Goal: Information Seeking & Learning: Learn about a topic

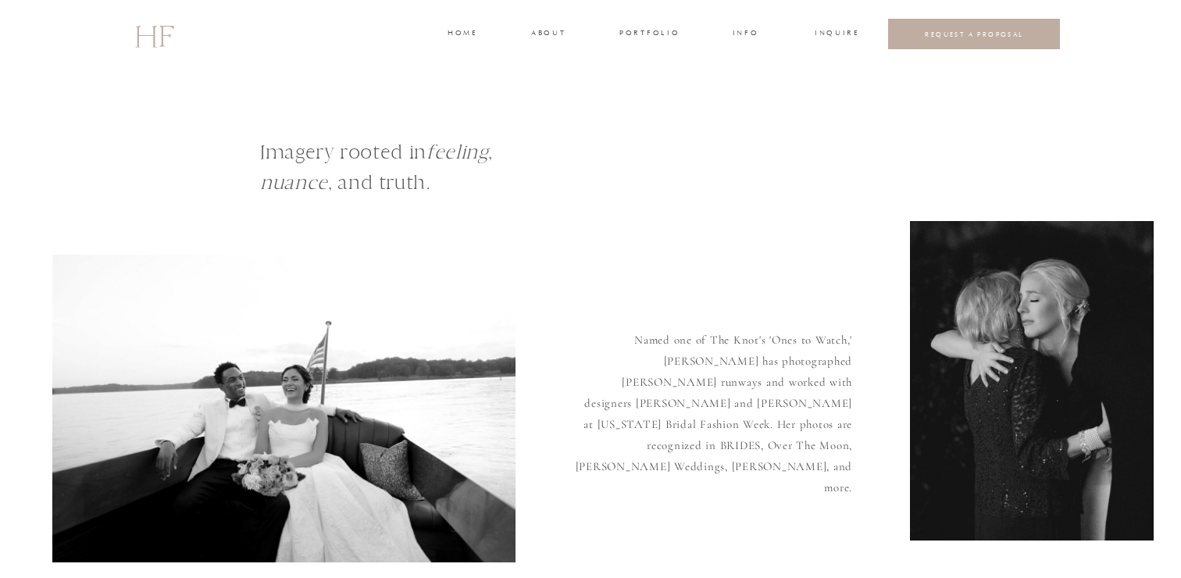
click at [739, 34] on h3 "INFO" at bounding box center [745, 34] width 29 height 14
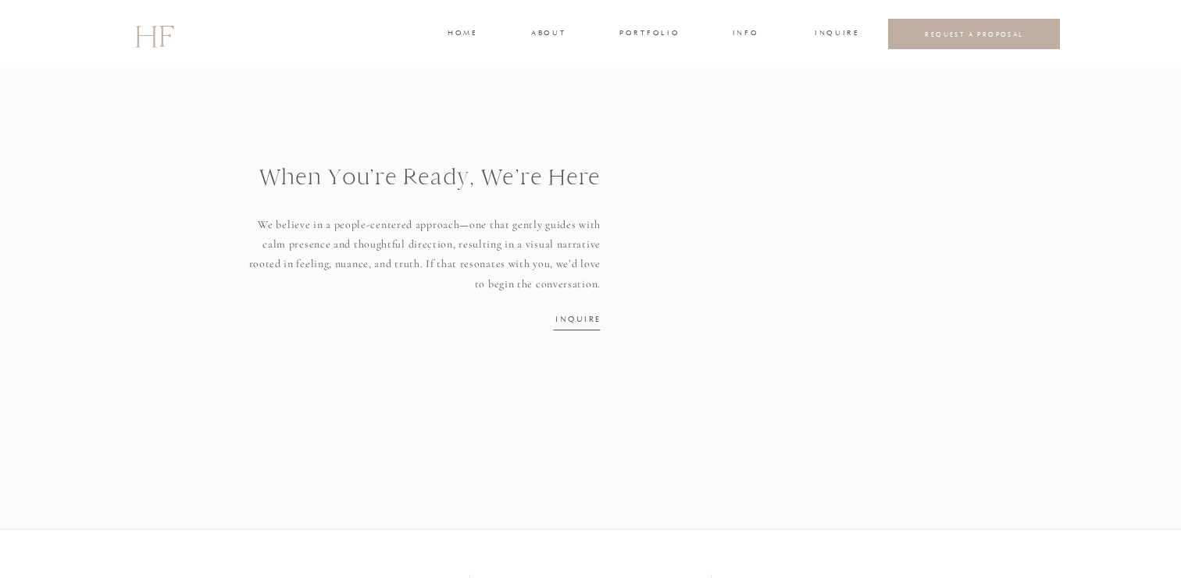
scroll to position [2155, 0]
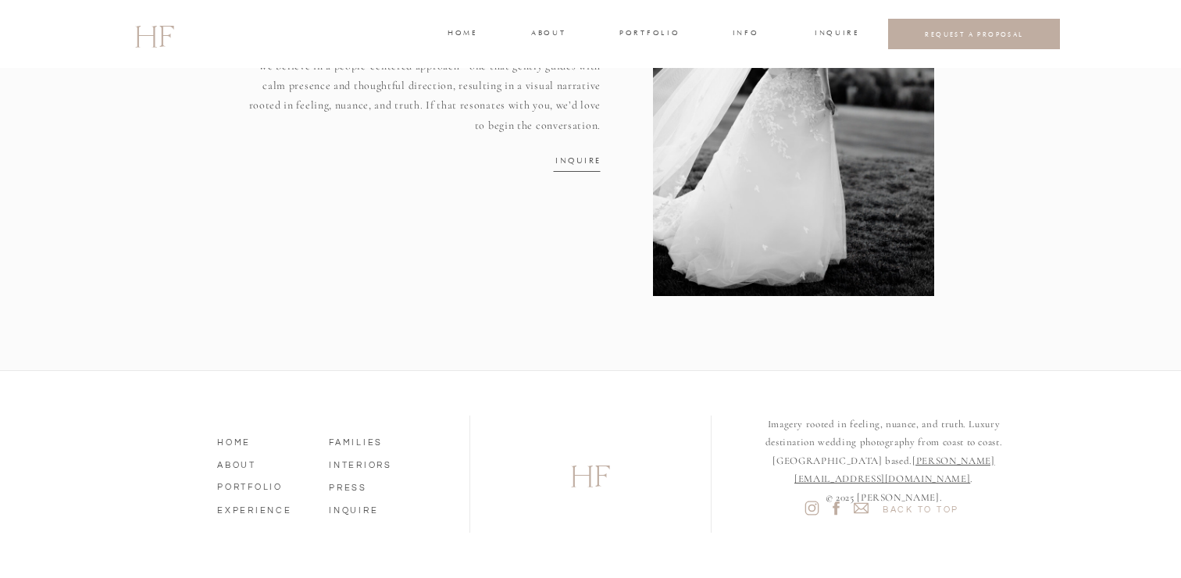
click at [753, 26] on div at bounding box center [793, 99] width 281 height 394
click at [747, 37] on h3 "INFO" at bounding box center [745, 34] width 29 height 14
click at [745, 33] on h3 "INFO" at bounding box center [745, 34] width 29 height 14
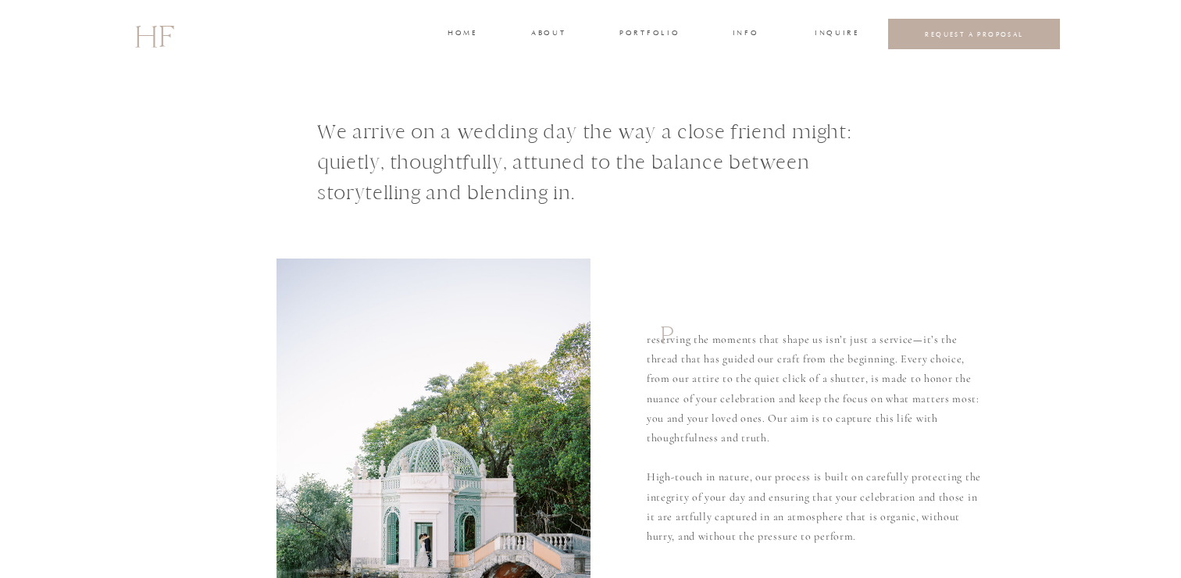
click at [455, 32] on h3 "home" at bounding box center [461, 34] width 29 height 14
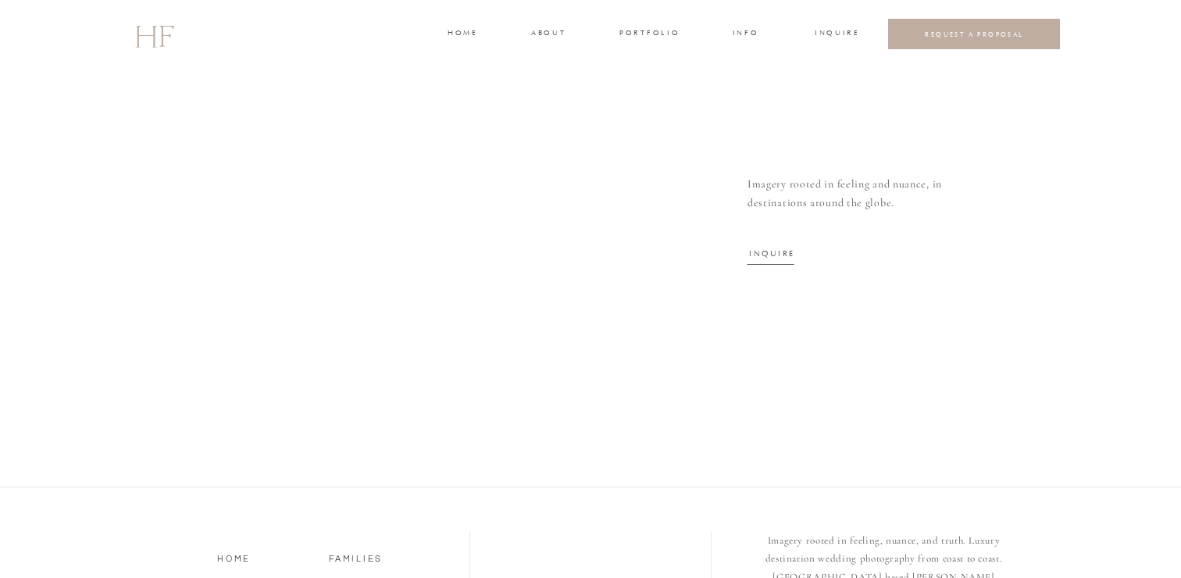
scroll to position [5185, 0]
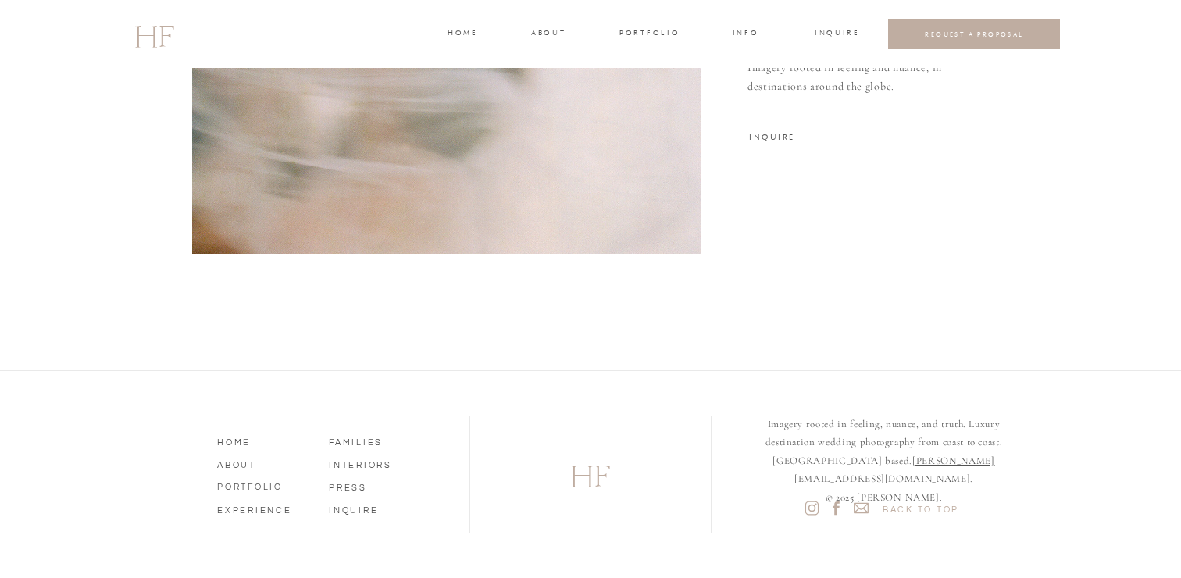
click at [266, 504] on nav "EXPERIENCE" at bounding box center [261, 508] width 89 height 14
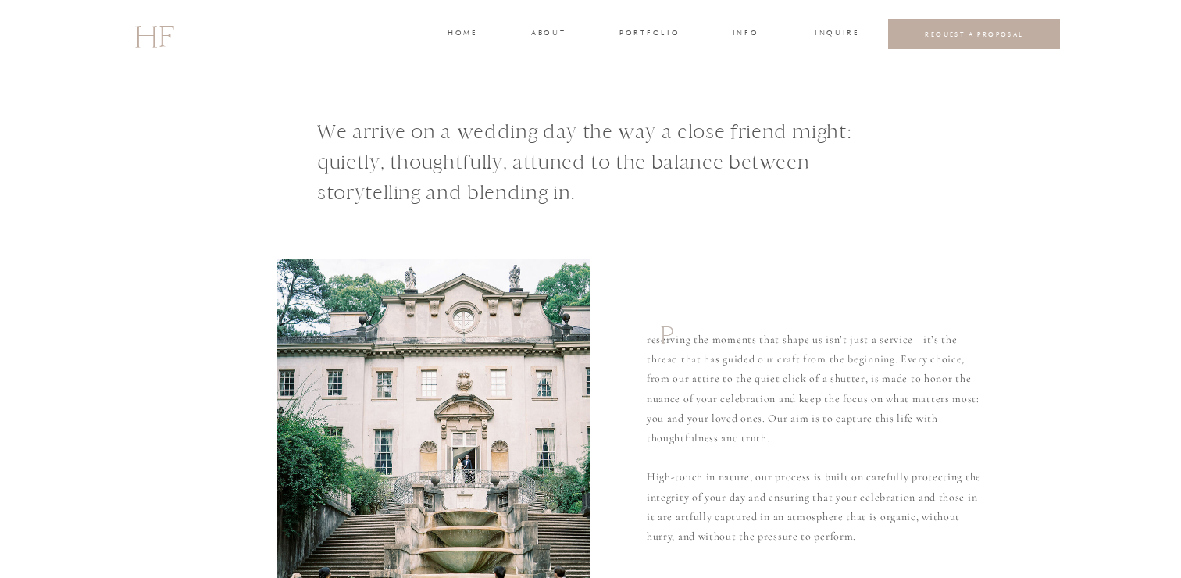
click at [626, 24] on div at bounding box center [590, 34] width 1181 height 68
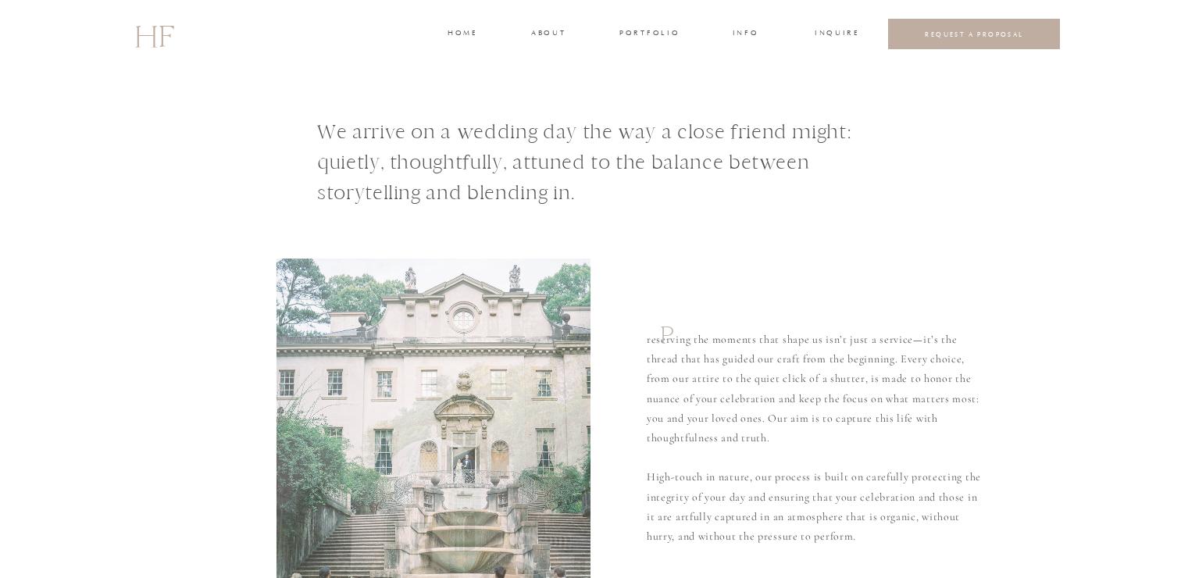
click at [641, 27] on h3 "portfolio" at bounding box center [648, 34] width 59 height 14
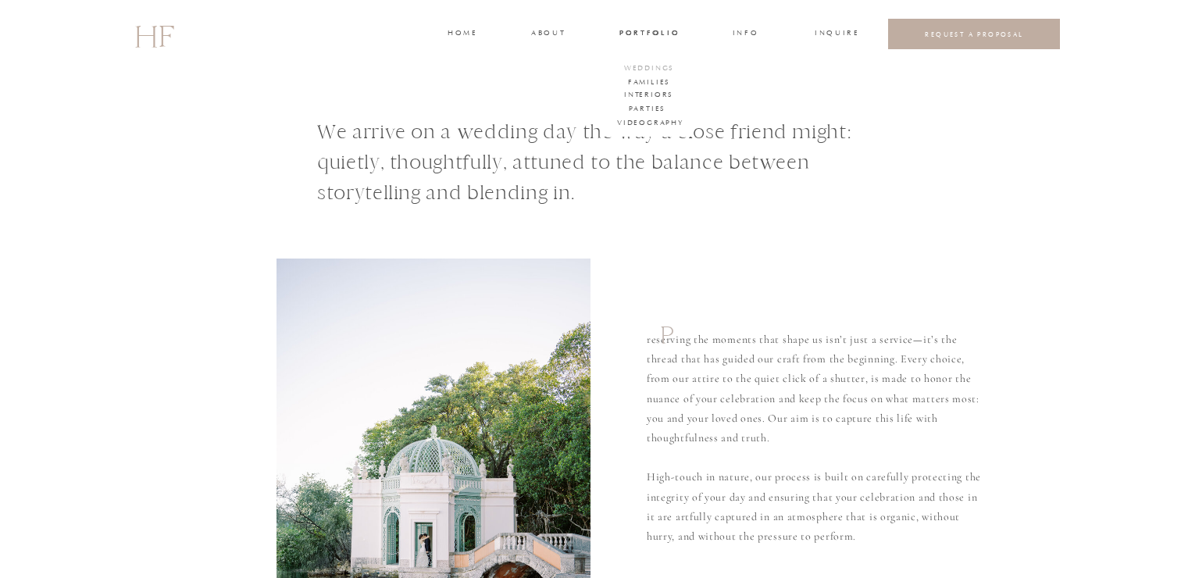
click at [647, 68] on h3 "WEDDINGS" at bounding box center [649, 69] width 55 height 14
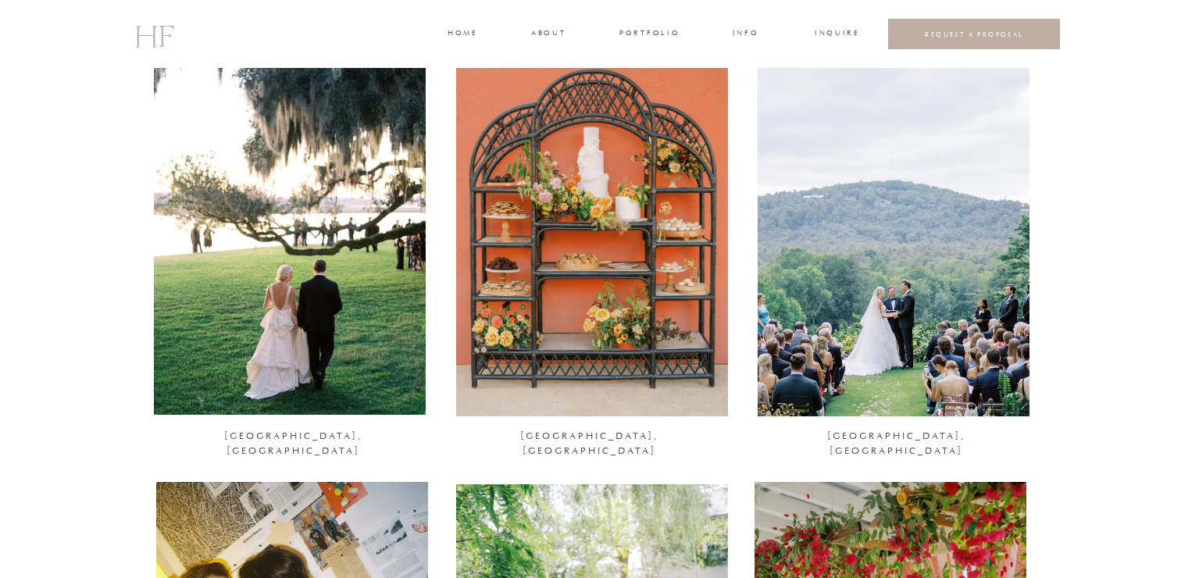
scroll to position [238, 0]
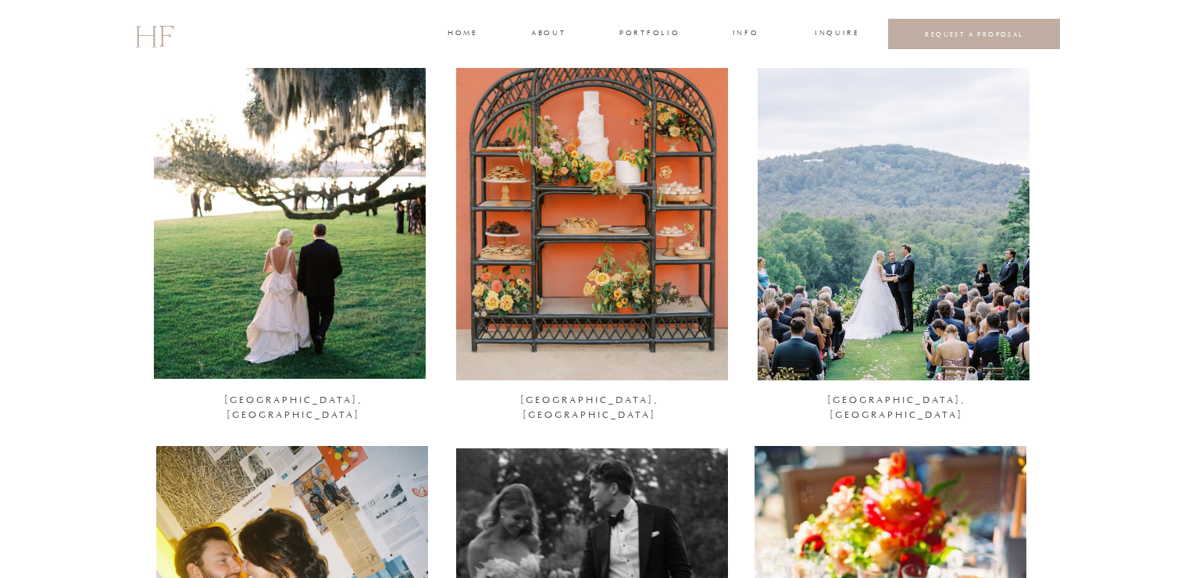
click at [813, 310] on div at bounding box center [894, 195] width 272 height 370
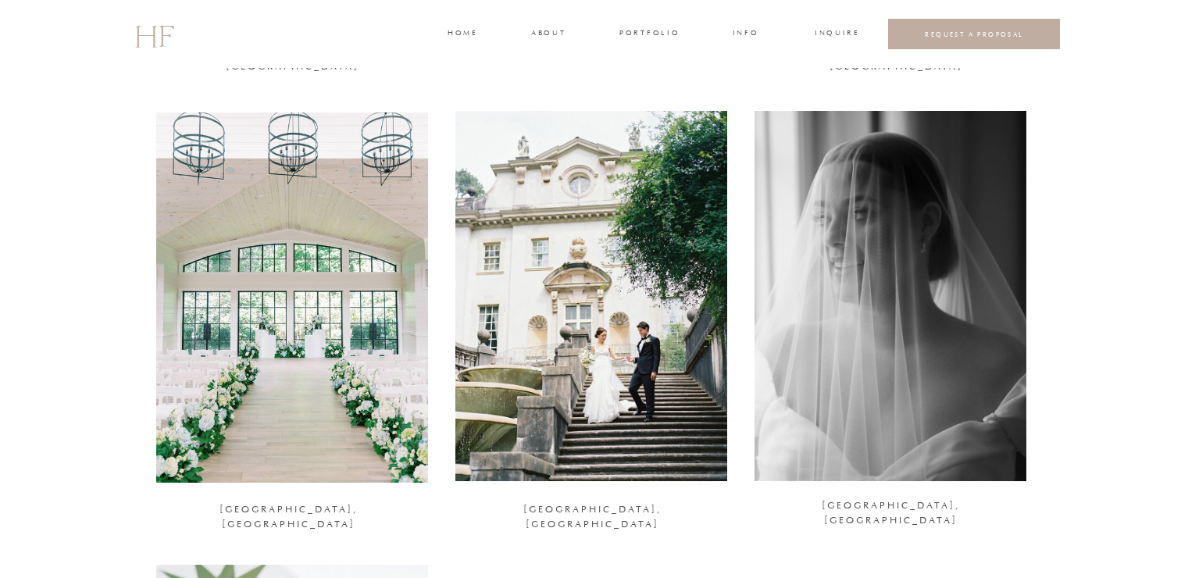
scroll to position [1923, 0]
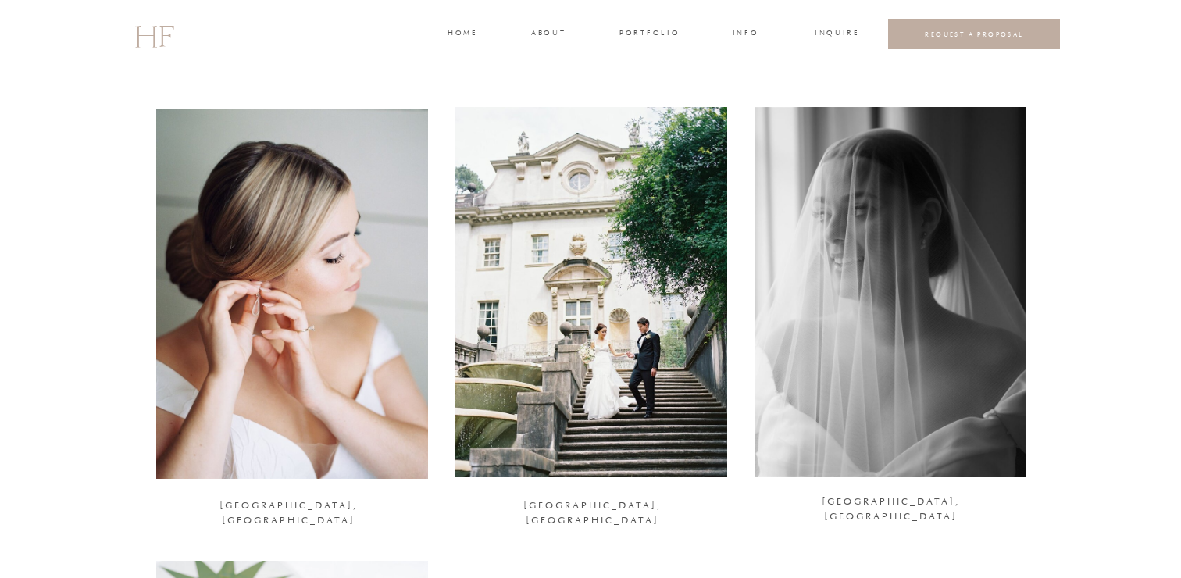
click at [919, 293] on div at bounding box center [890, 292] width 272 height 370
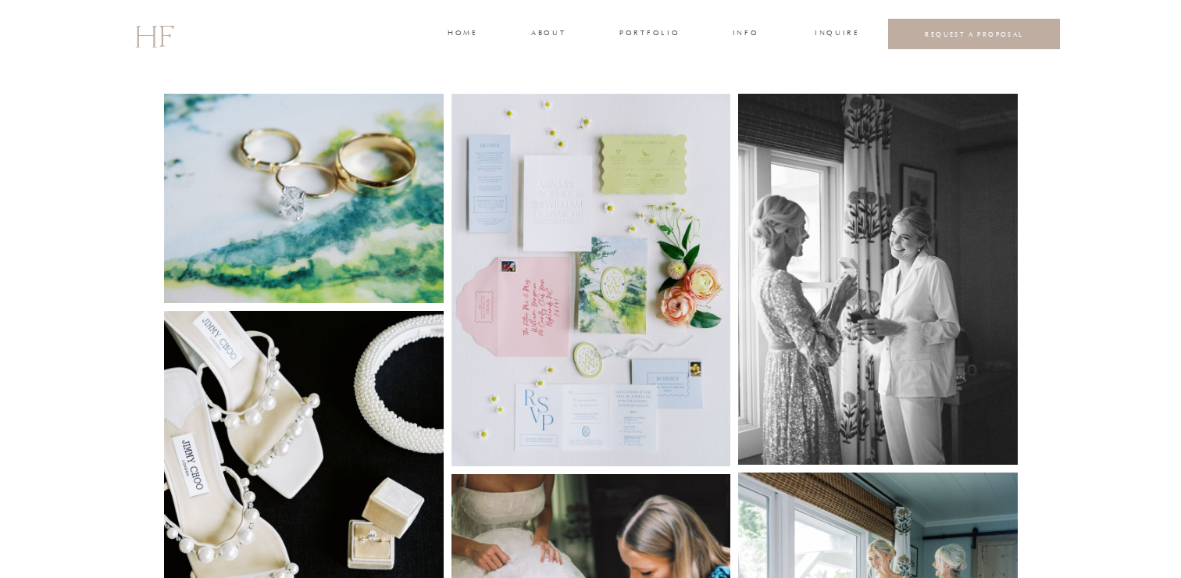
scroll to position [833, 0]
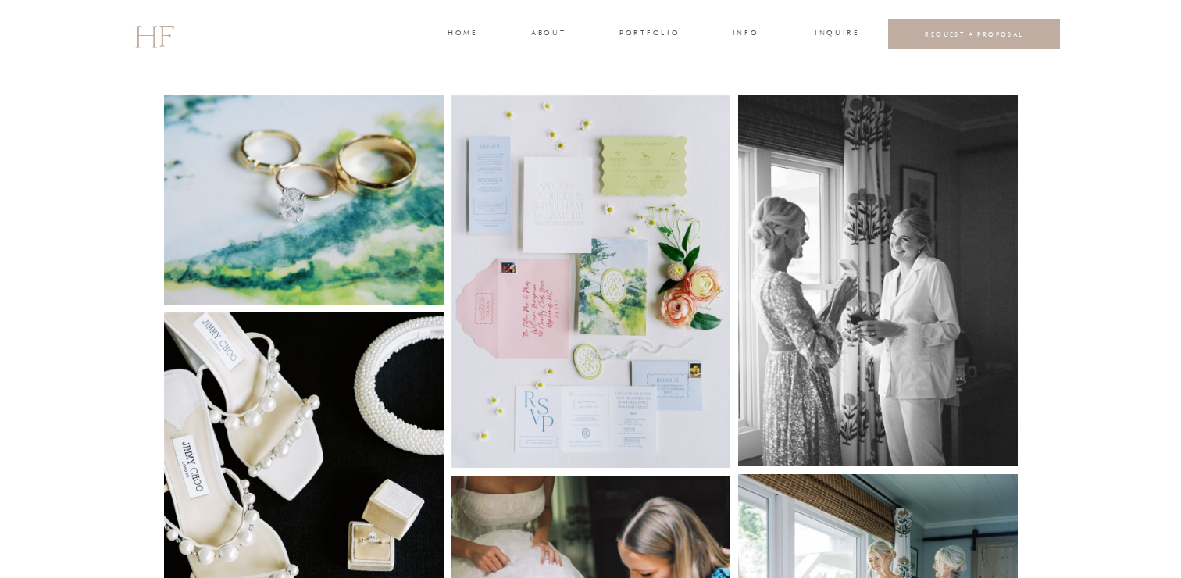
click at [322, 233] on img at bounding box center [304, 199] width 280 height 209
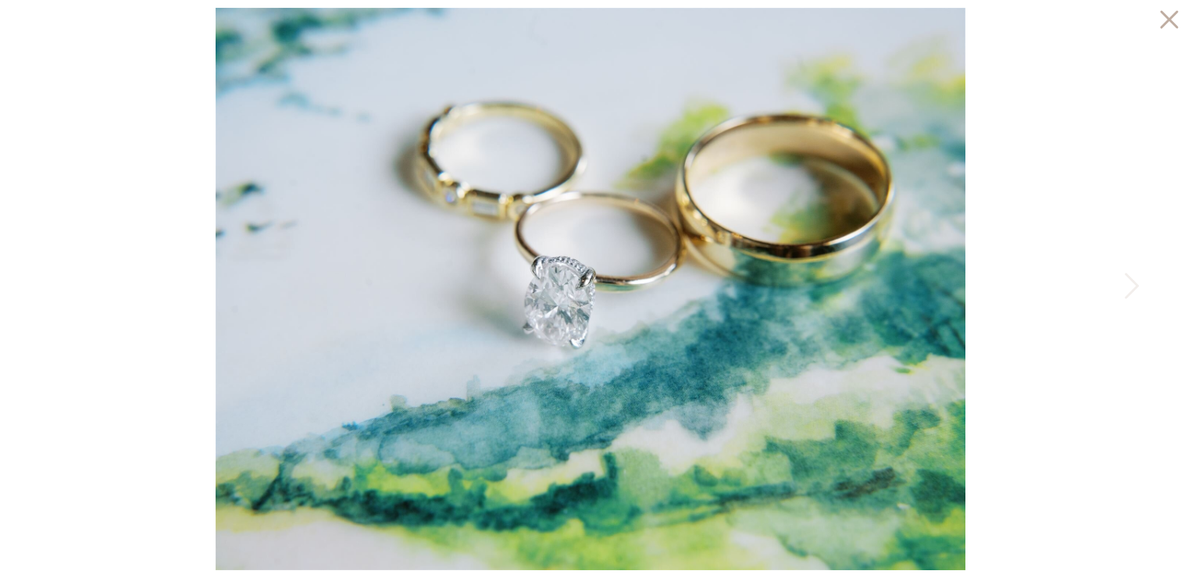
click at [130, 276] on div at bounding box center [590, 289] width 1181 height 578
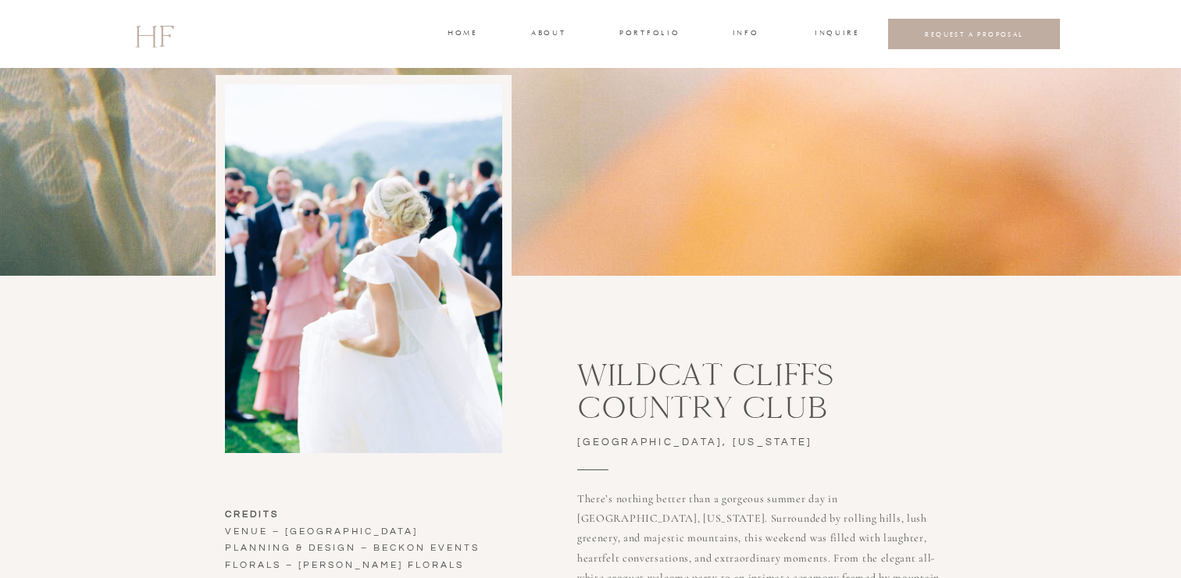
scroll to position [165, 0]
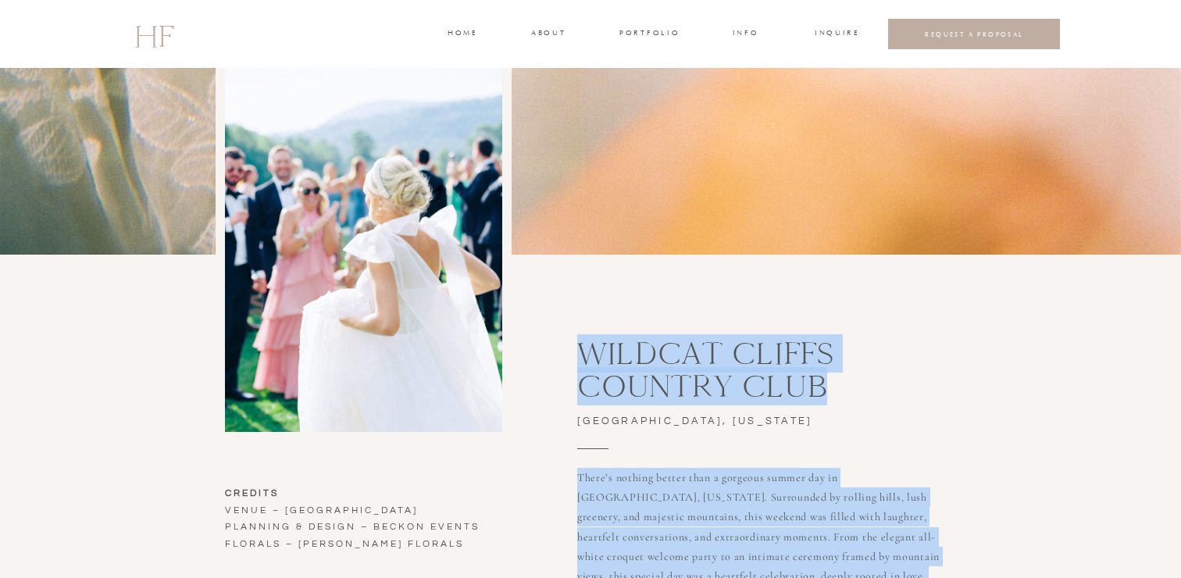
drag, startPoint x: 572, startPoint y: 347, endPoint x: 823, endPoint y: 394, distance: 255.2
click at [823, 382] on h3 "Wildcat Cliffs Country Club" at bounding box center [814, 359] width 474 height 45
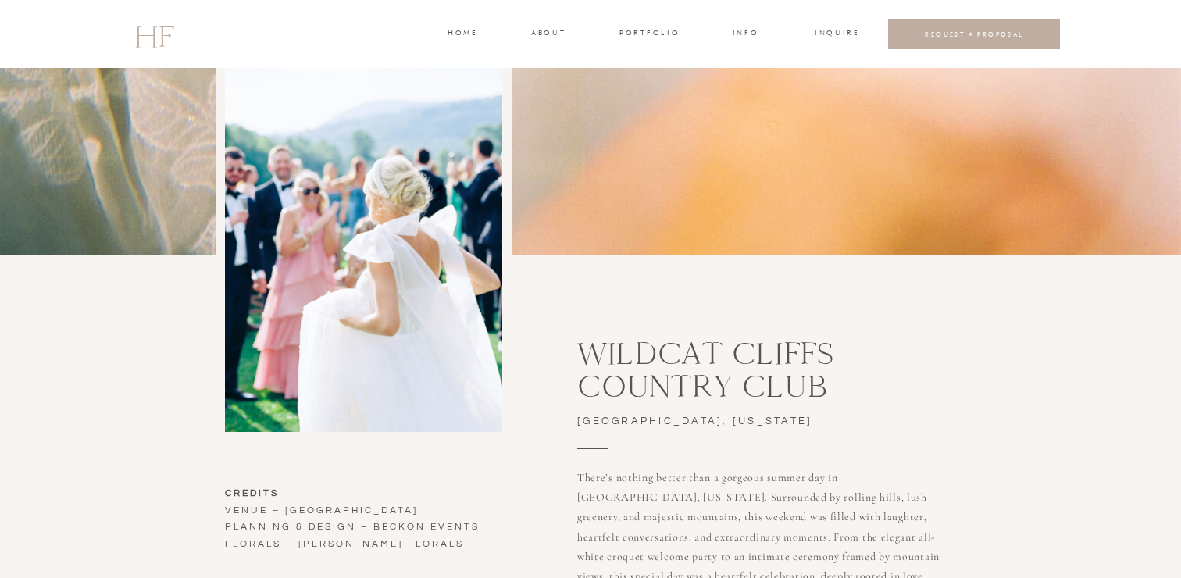
drag, startPoint x: 843, startPoint y: 394, endPoint x: 865, endPoint y: 440, distance: 51.3
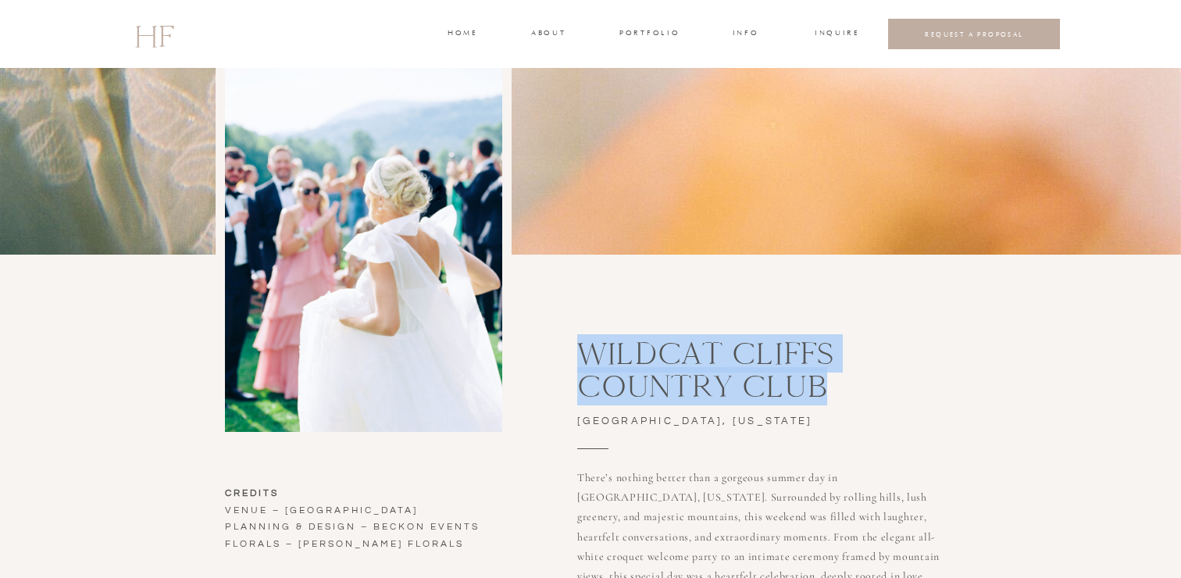
drag, startPoint x: 819, startPoint y: 378, endPoint x: 583, endPoint y: 347, distance: 238.7
click at [583, 347] on h3 "Wildcat Cliffs Country Club" at bounding box center [814, 359] width 474 height 45
copy h3 "Wildcat Cliffs Country Club"
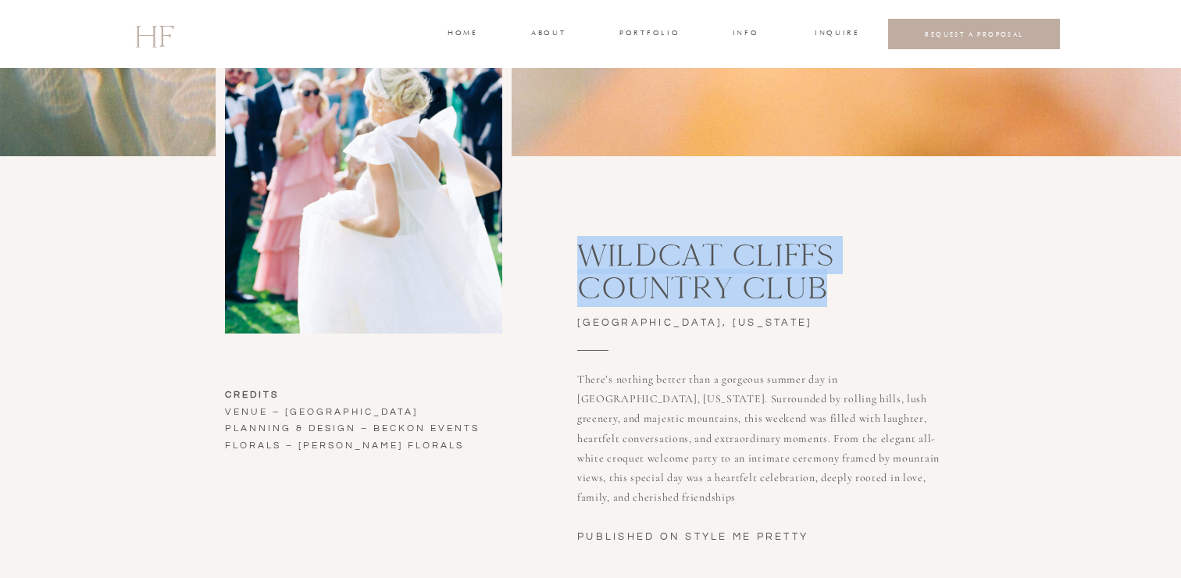
scroll to position [269, 0]
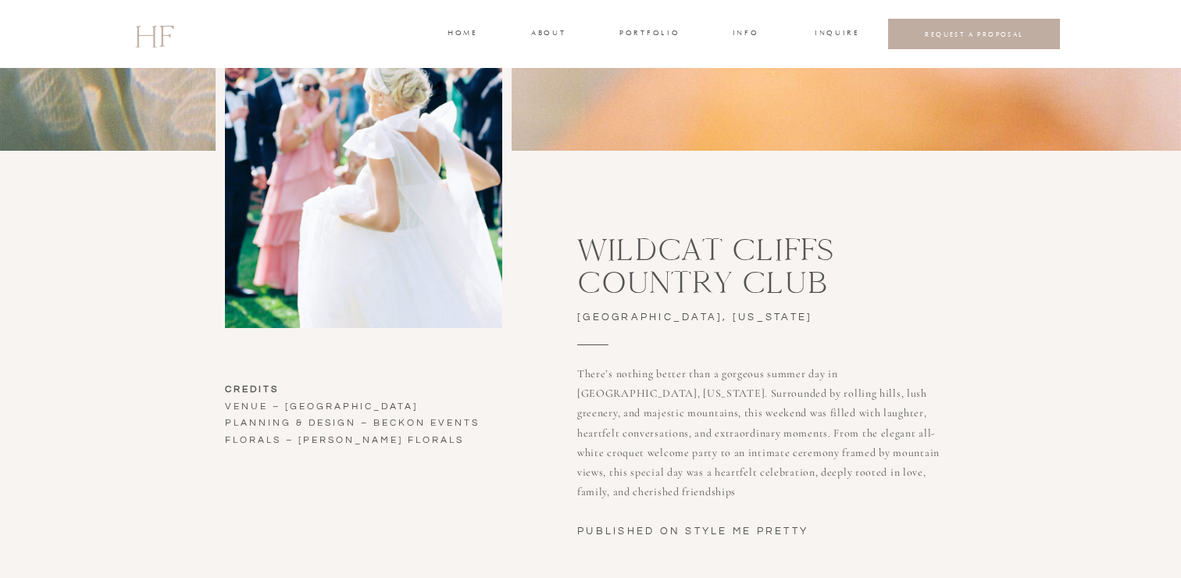
click at [526, 404] on h3 "CREDITS Venue – WILDCAT CLIFFS COUNTRY CLUB Planning & DESIGN – BECKON EVENTS f…" at bounding box center [387, 449] width 324 height 137
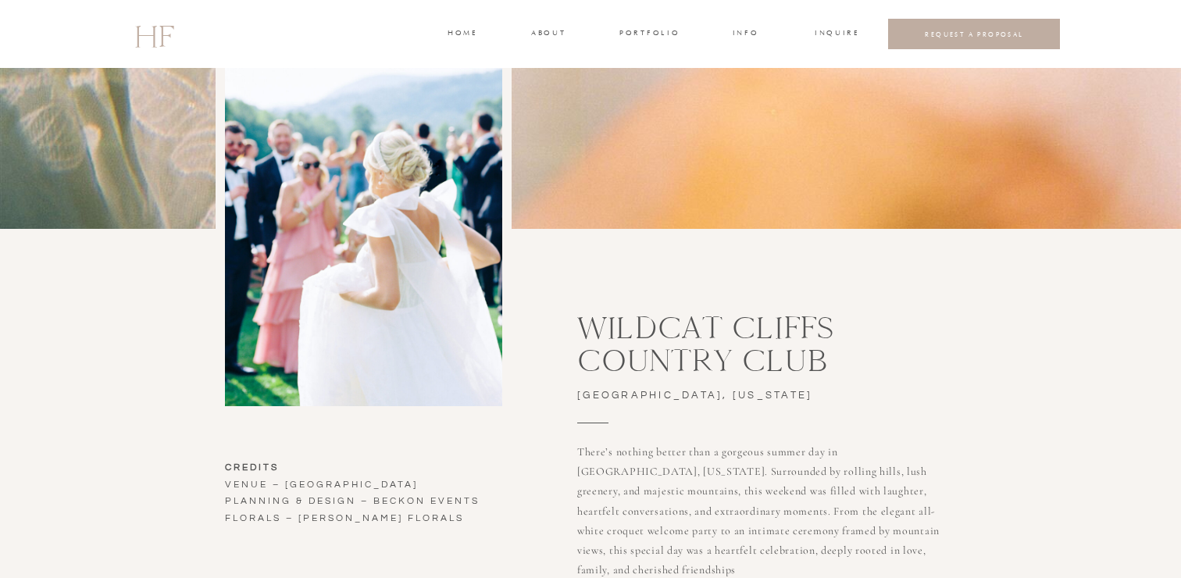
scroll to position [190, 0]
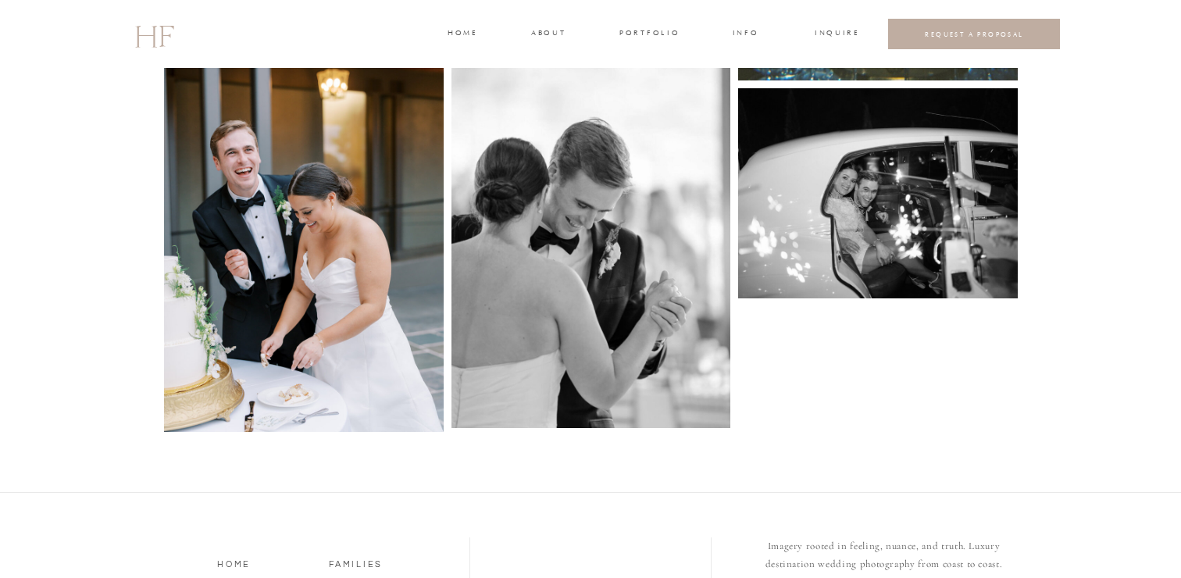
scroll to position [4310, 0]
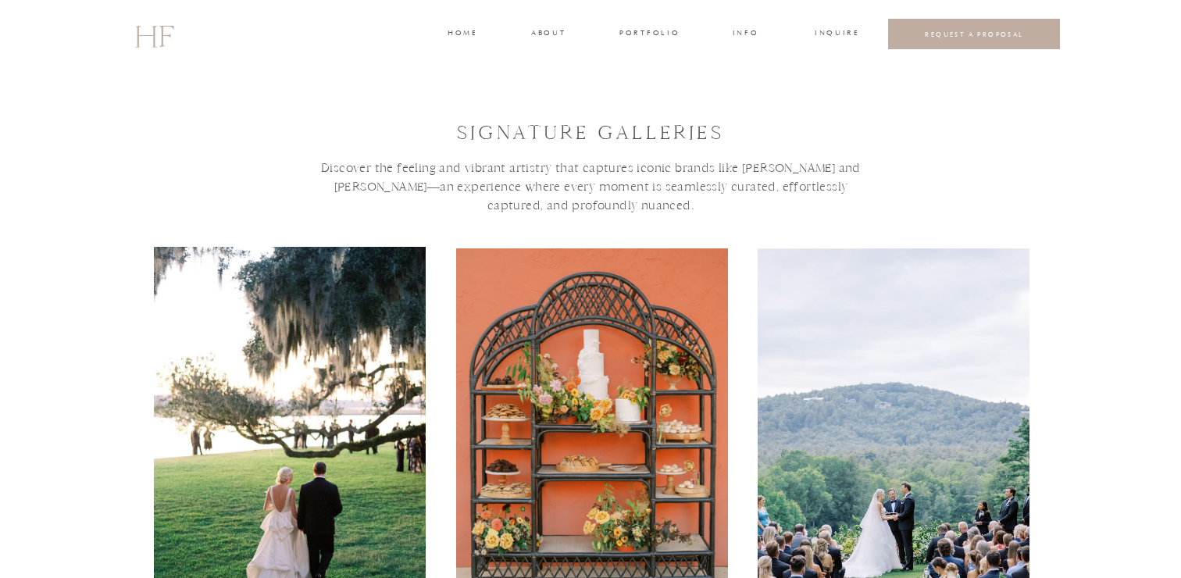
click at [331, 207] on h3 "Discover the feeling and vibrant artistry that captures iconic brands like BERT…" at bounding box center [591, 217] width 568 height 117
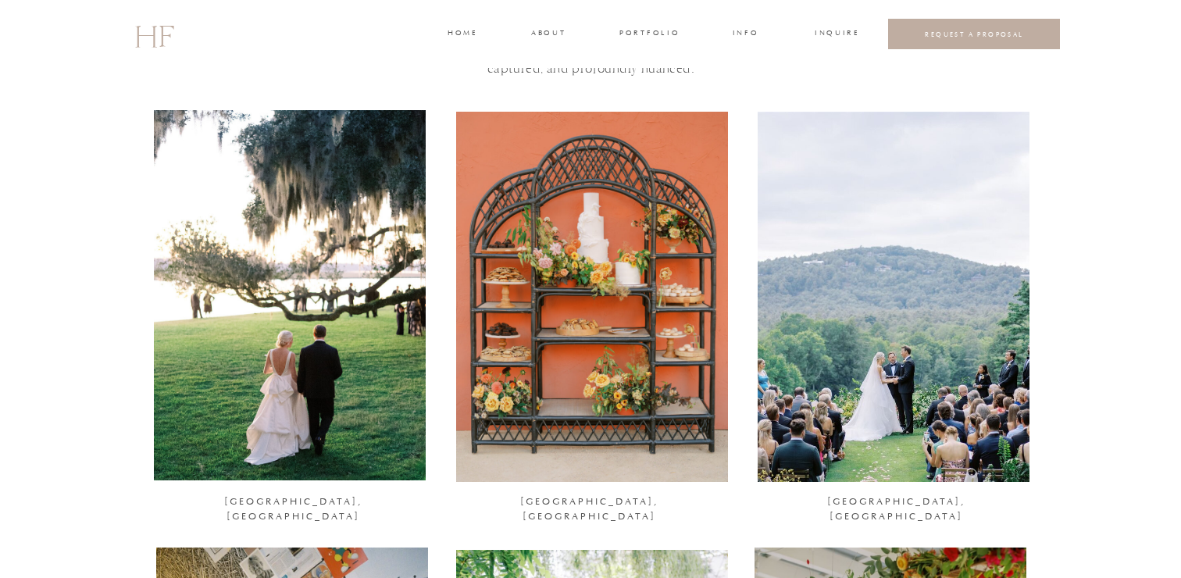
scroll to position [144, 0]
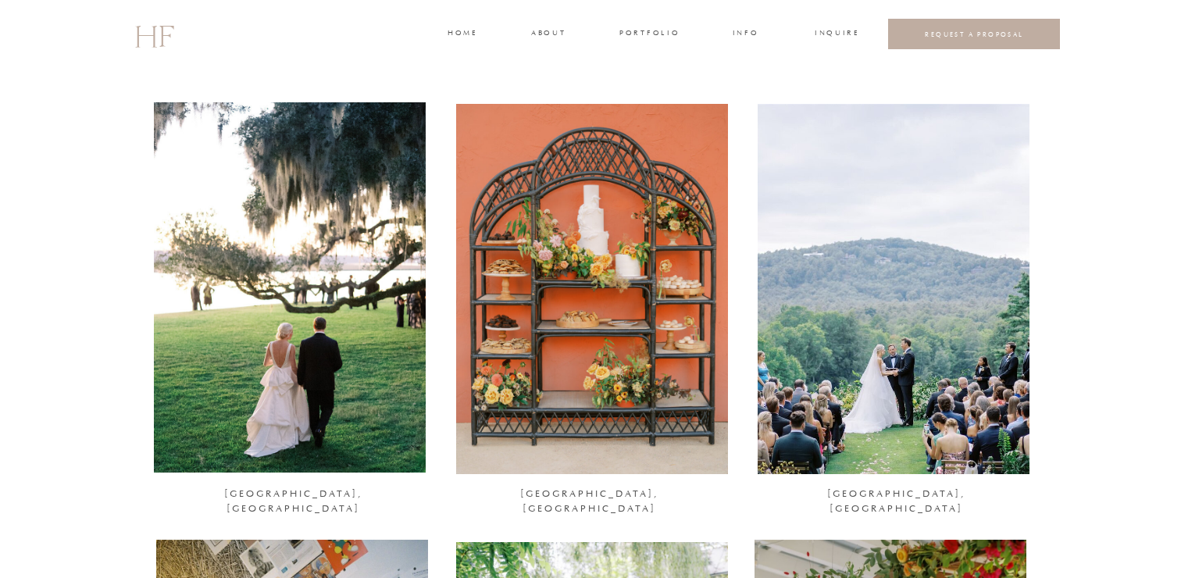
click at [639, 344] on div at bounding box center [592, 289] width 272 height 370
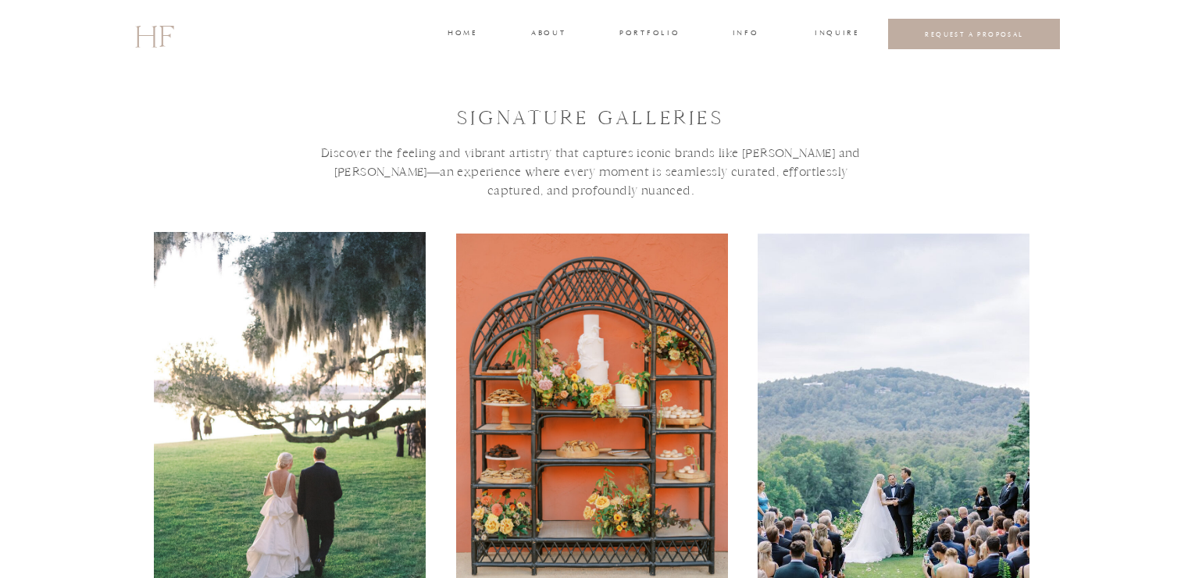
scroll to position [0, 0]
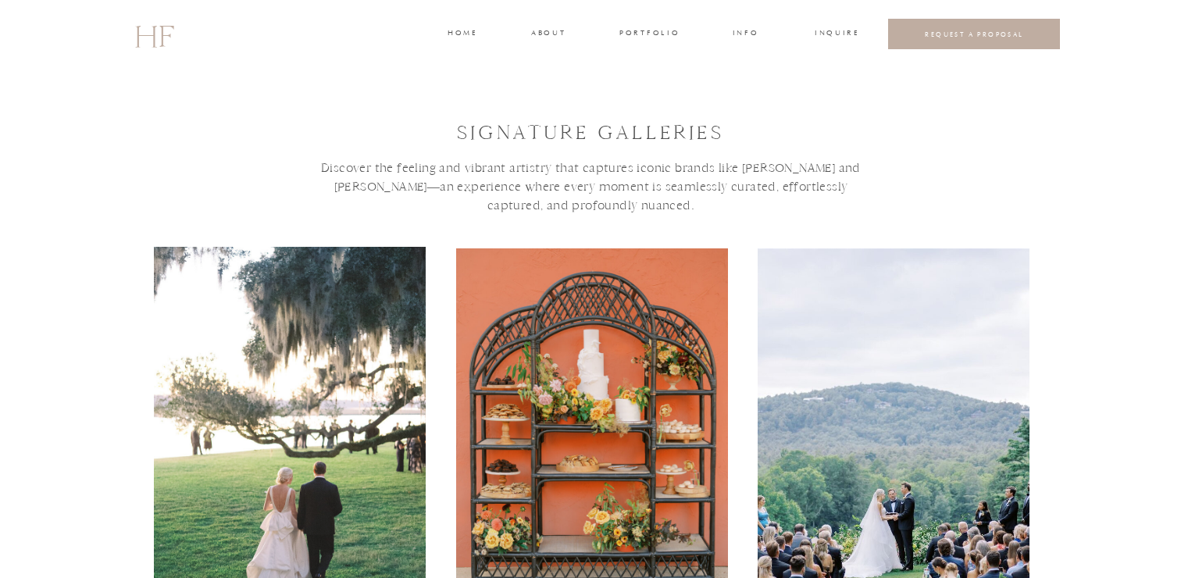
click at [295, 355] on div at bounding box center [290, 432] width 272 height 370
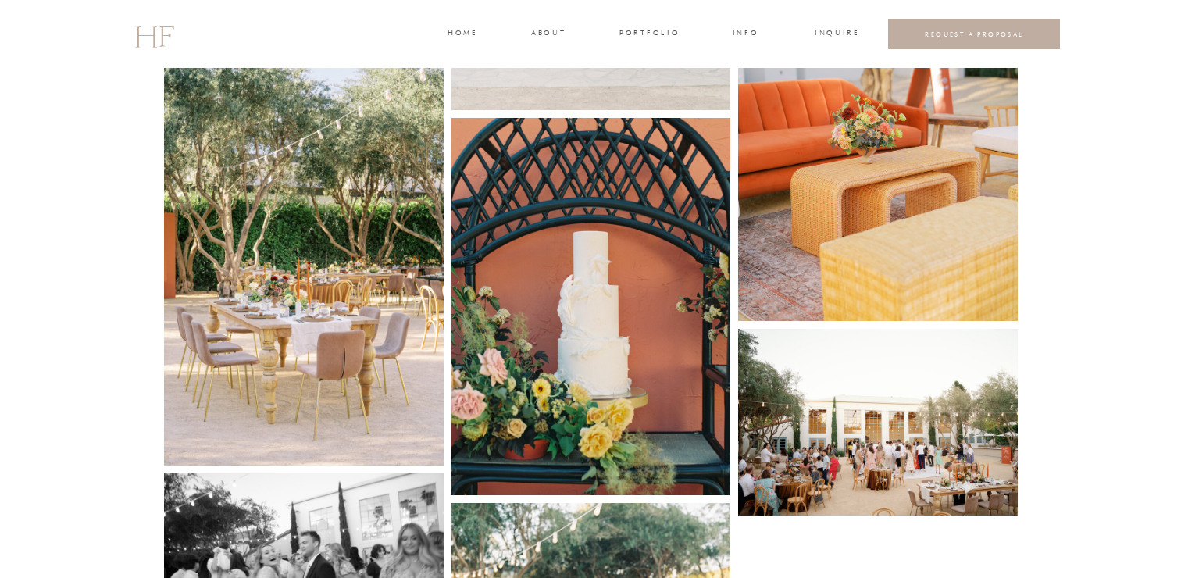
scroll to position [3403, 0]
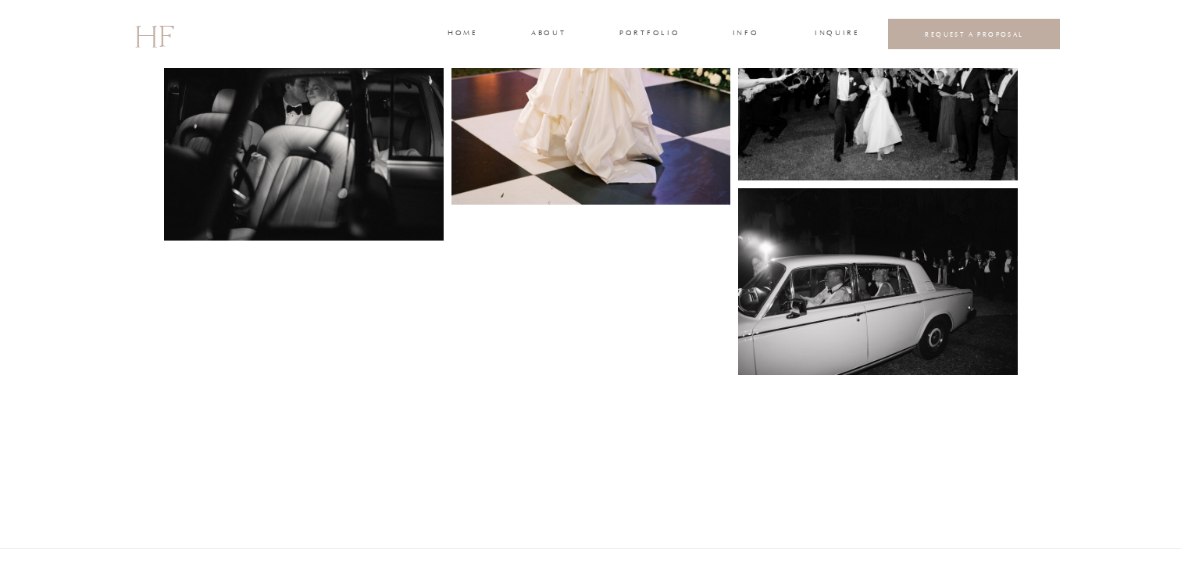
scroll to position [7571, 0]
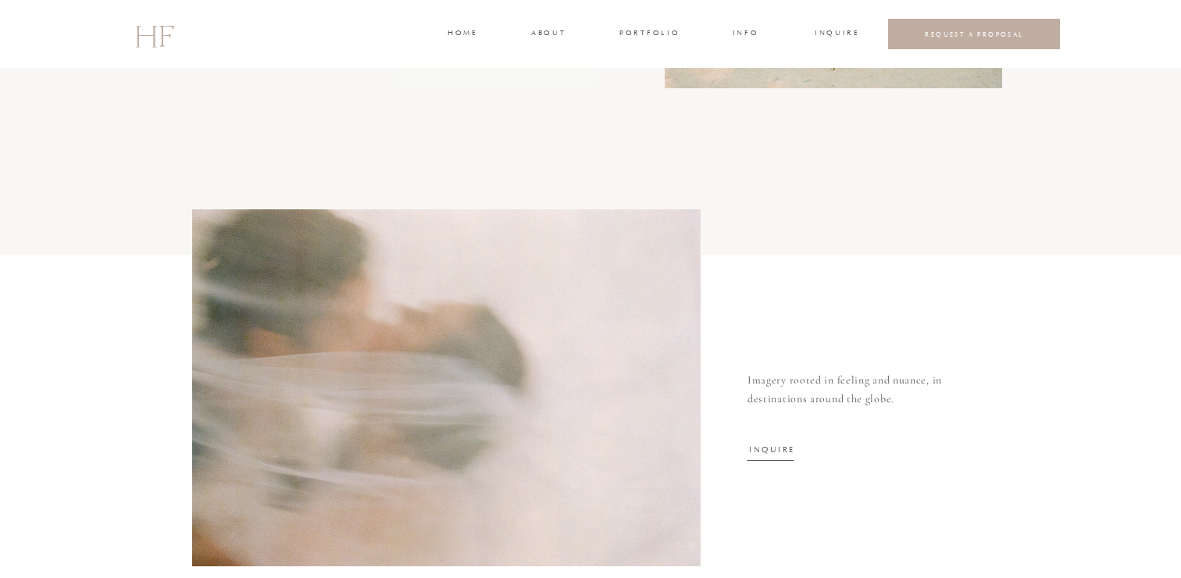
scroll to position [4607, 0]
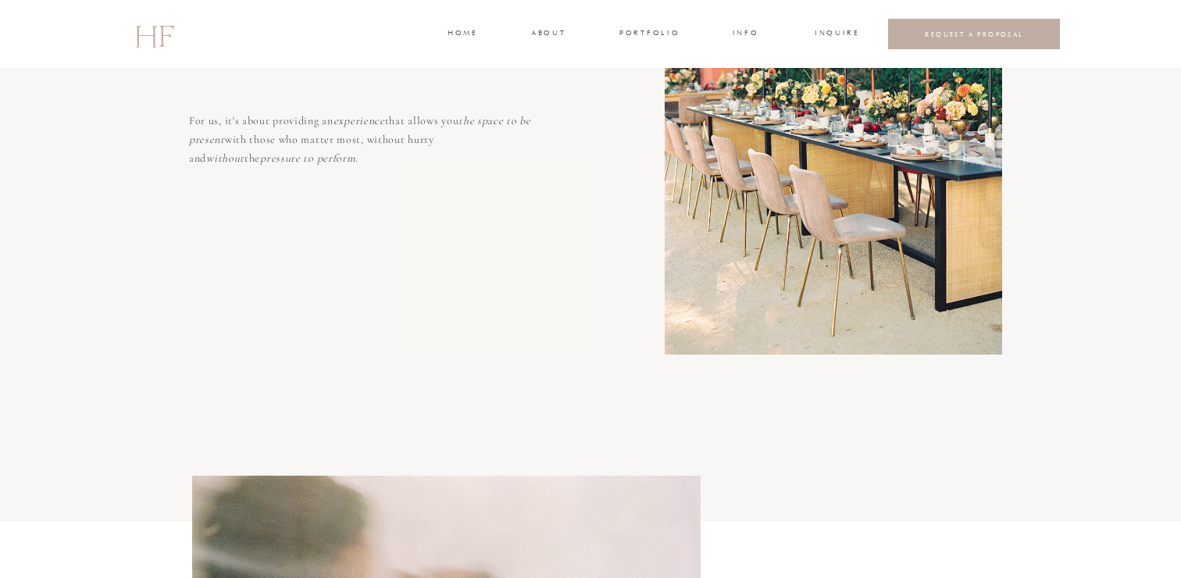
click at [533, 32] on h3 "about" at bounding box center [547, 34] width 33 height 14
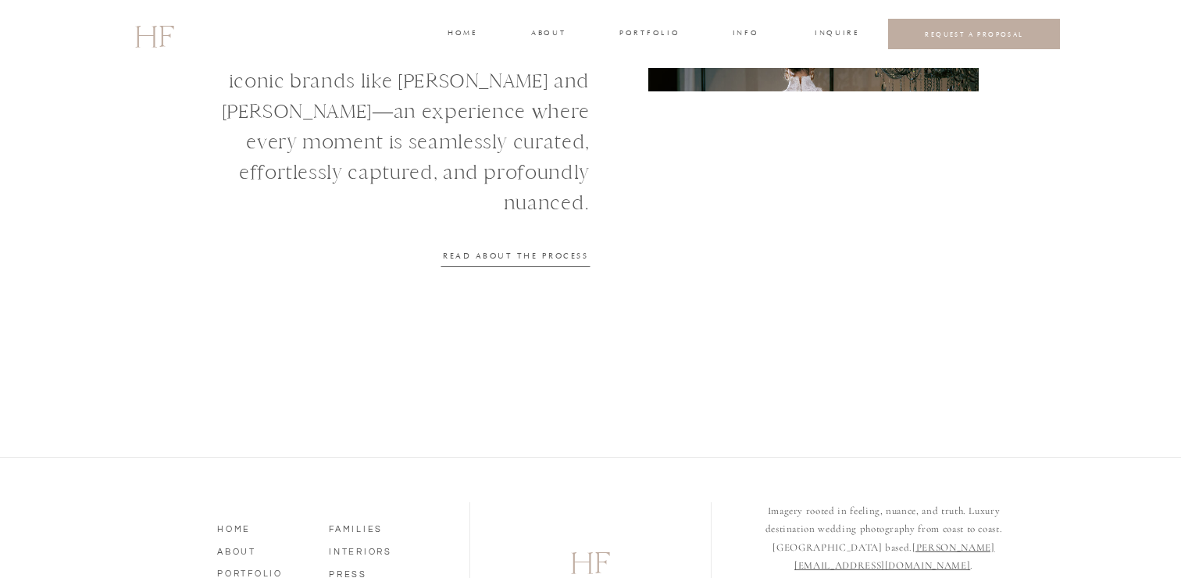
scroll to position [2059, 0]
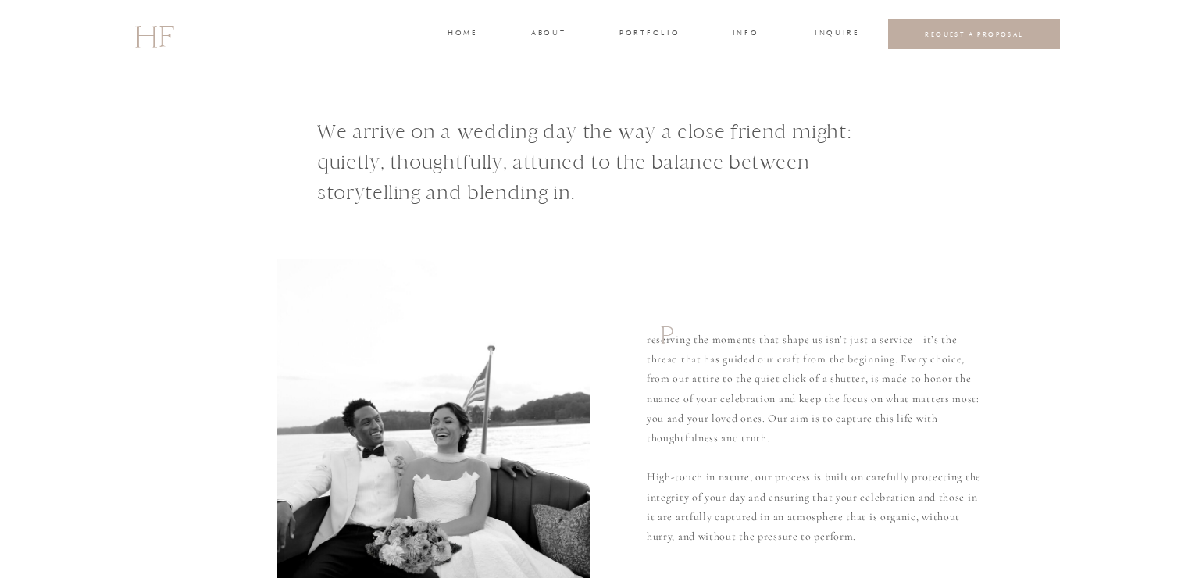
scroll to position [2155, 0]
